Goal: Task Accomplishment & Management: Manage account settings

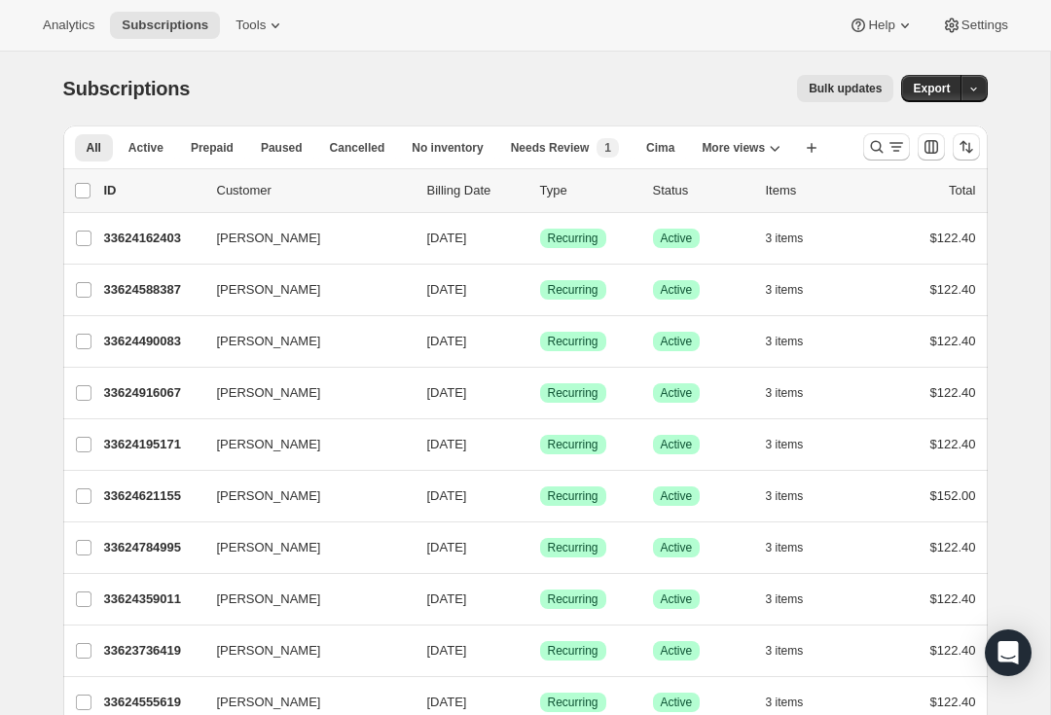
click at [882, 147] on icon "Search and filter results" at bounding box center [876, 146] width 19 height 19
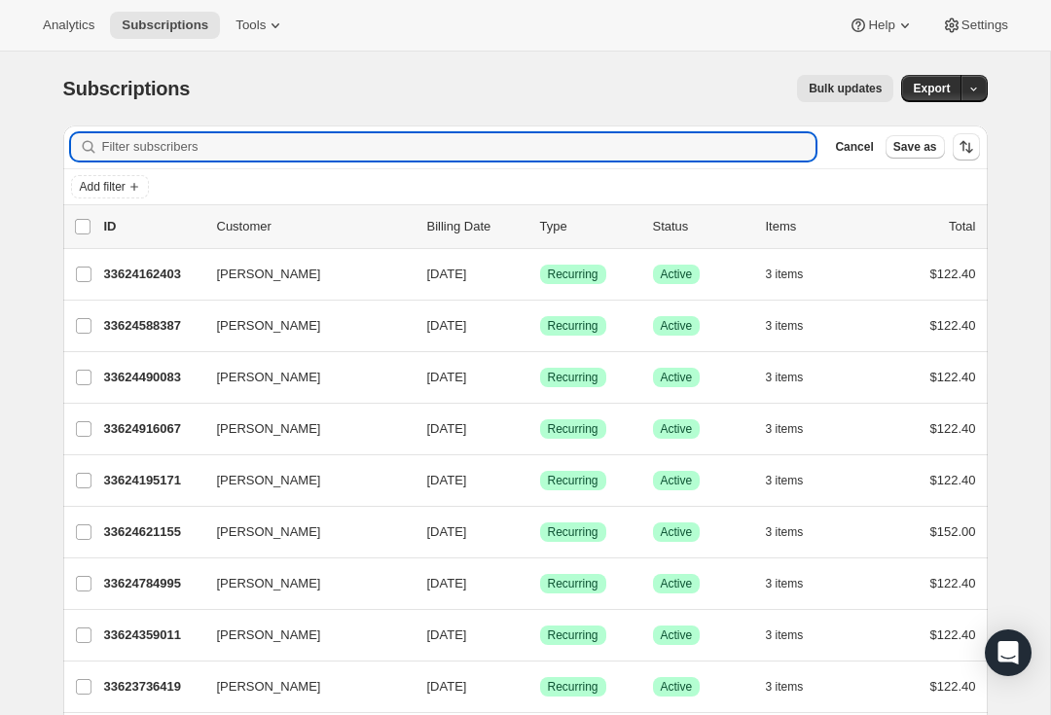
click at [149, 142] on input "Filter subscribers" at bounding box center [459, 146] width 714 height 27
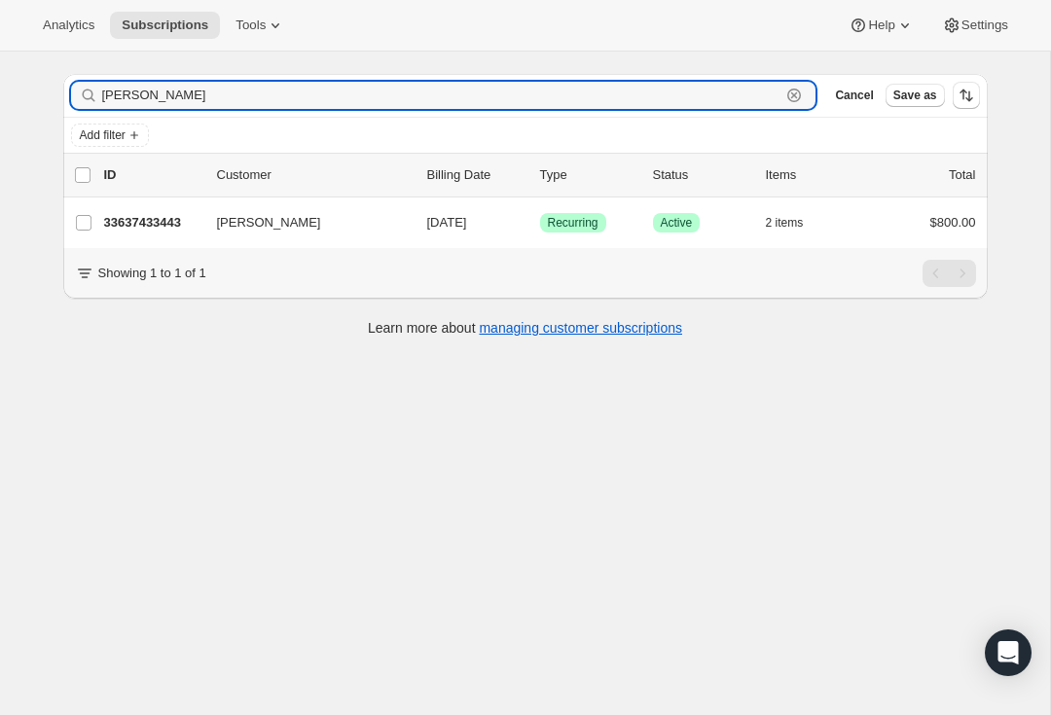
scroll to position [52, 0]
type input "[PERSON_NAME]"
click at [147, 228] on p "33637433443" at bounding box center [152, 222] width 97 height 19
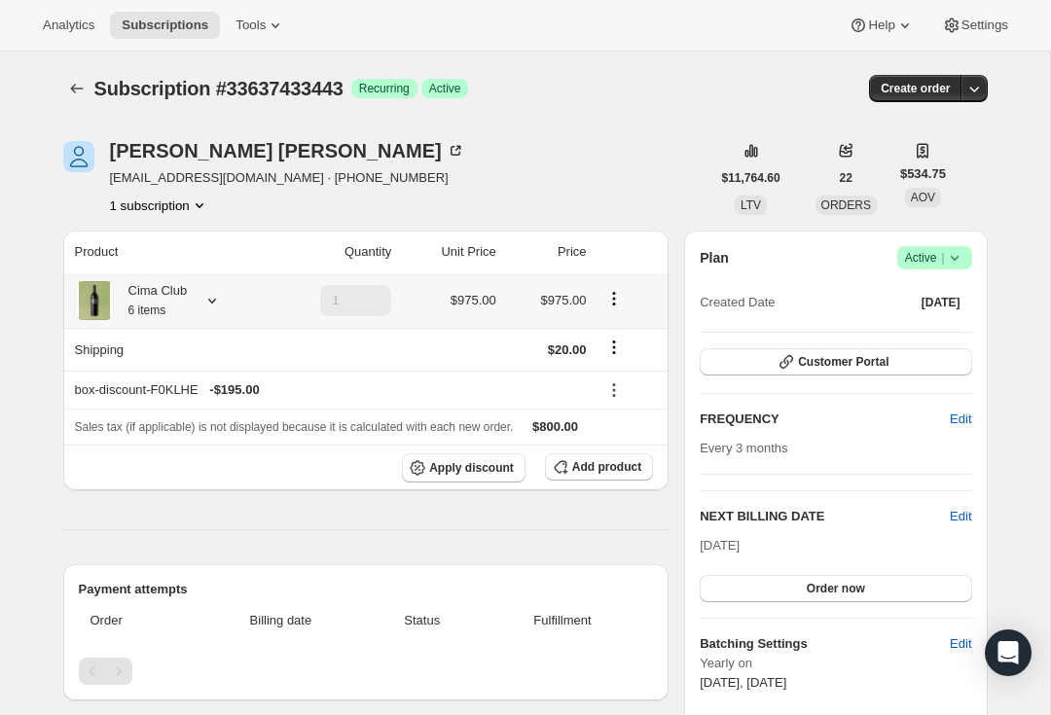
click at [222, 290] on div "Cima Club 6 items" at bounding box center [168, 300] width 187 height 39
click at [222, 299] on icon at bounding box center [211, 300] width 19 height 19
click at [987, 82] on button "button" at bounding box center [974, 88] width 27 height 27
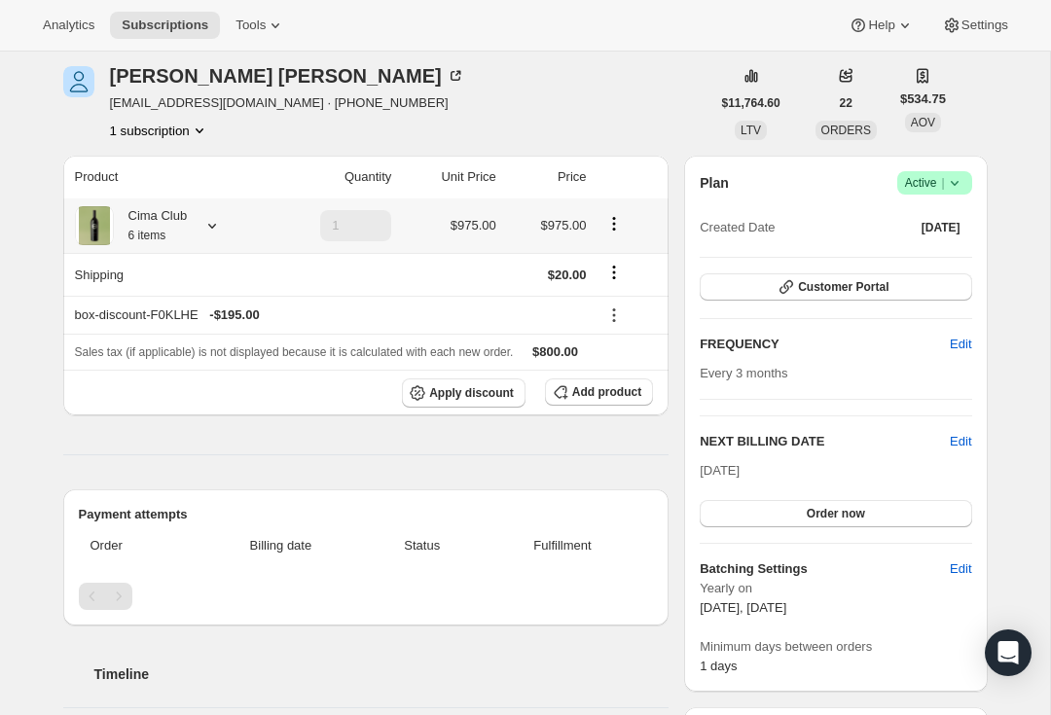
scroll to position [64, 0]
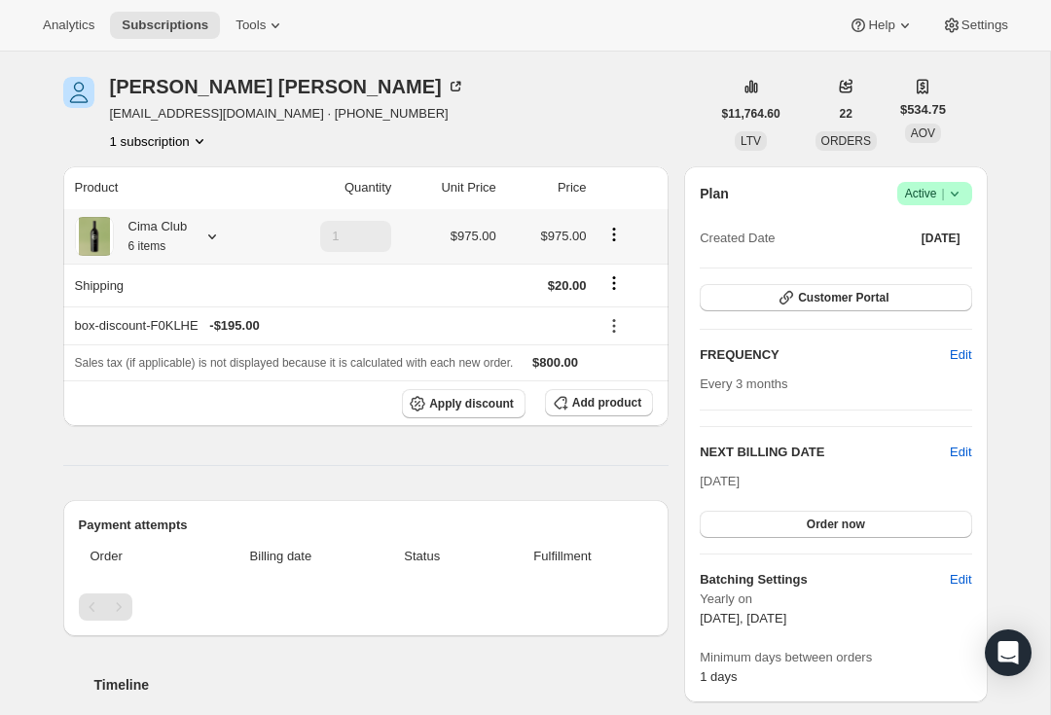
click at [837, 529] on span "Order now" at bounding box center [836, 525] width 58 height 16
